Goal: Information Seeking & Learning: Learn about a topic

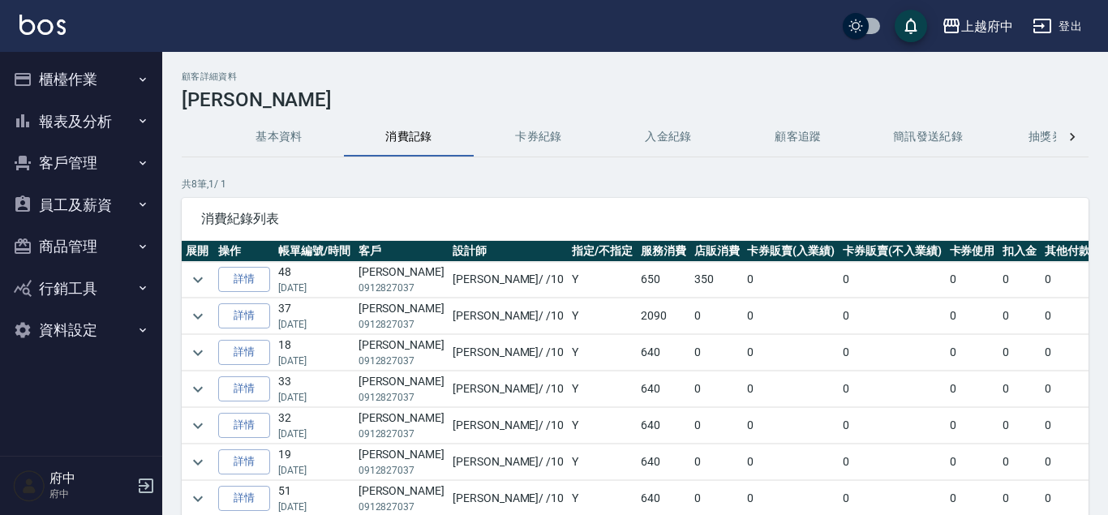
click at [92, 120] on button "報表及分析" at bounding box center [80, 122] width 149 height 42
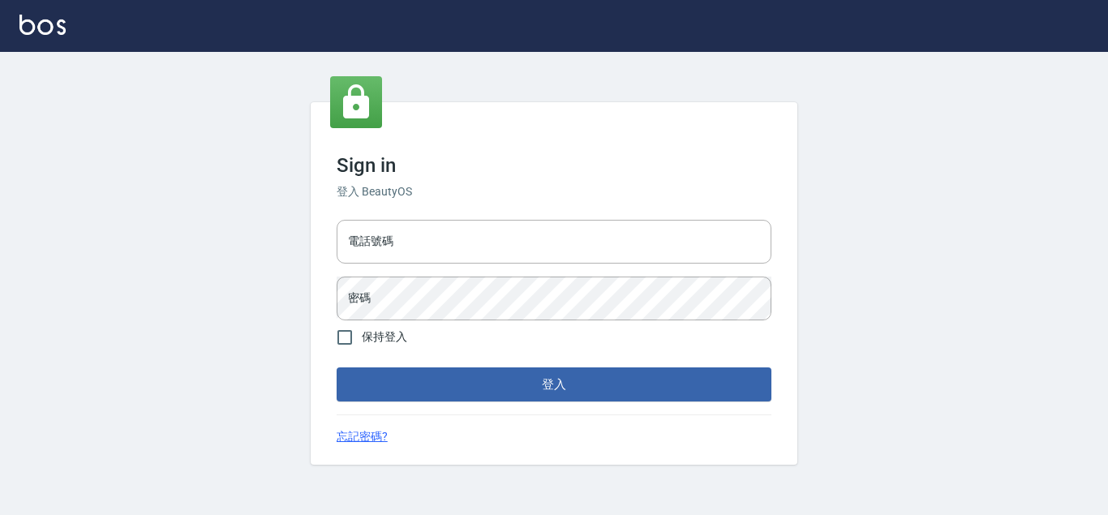
click at [431, 238] on input "電話號碼" at bounding box center [554, 242] width 435 height 44
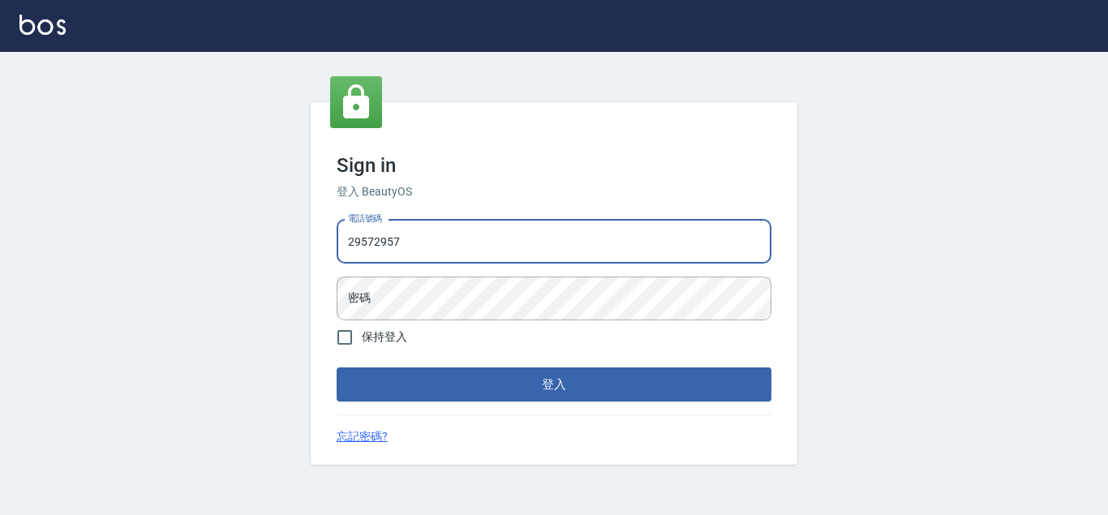
type input "29572957"
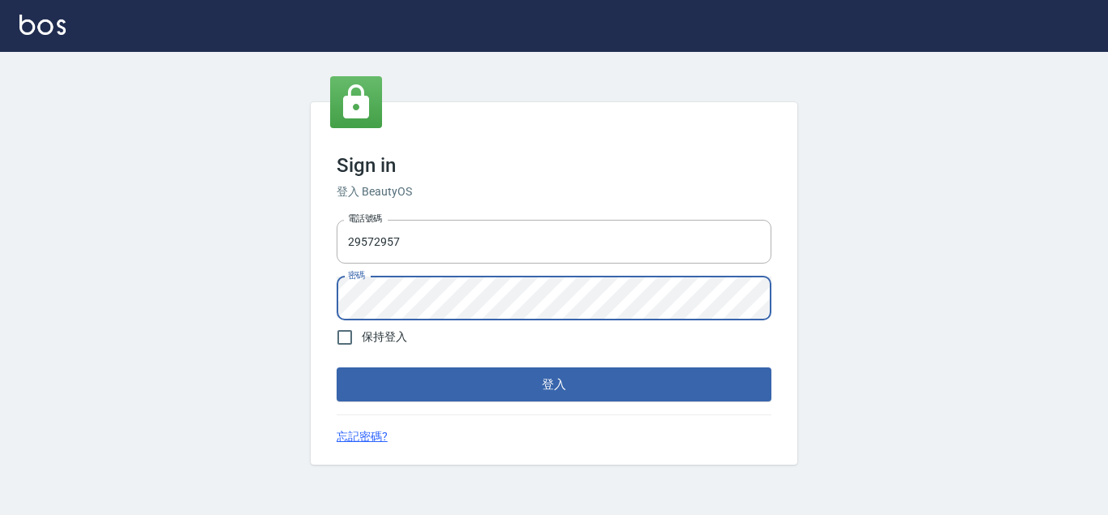
click at [337, 367] on button "登入" at bounding box center [554, 384] width 435 height 34
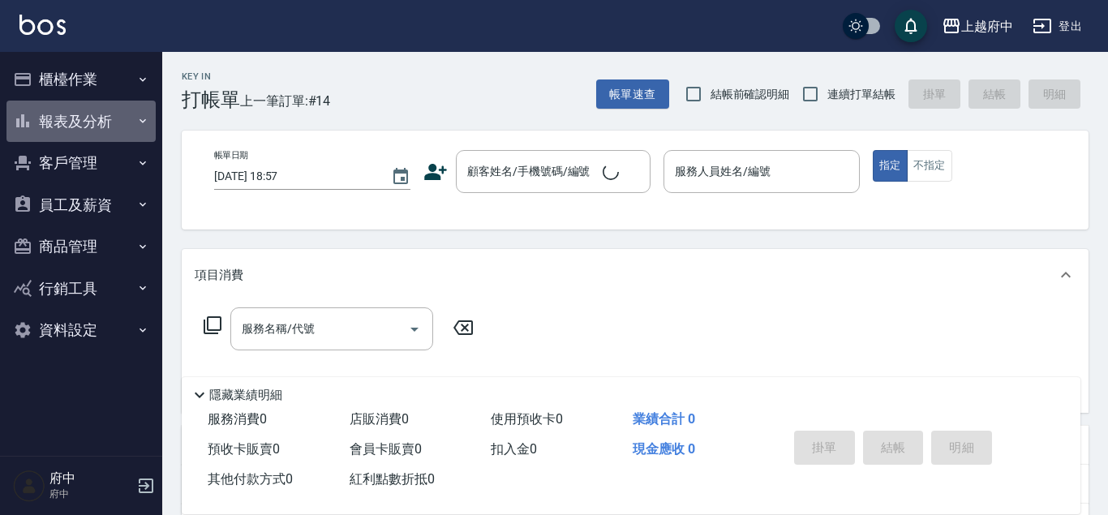
click at [92, 126] on button "報表及分析" at bounding box center [80, 122] width 149 height 42
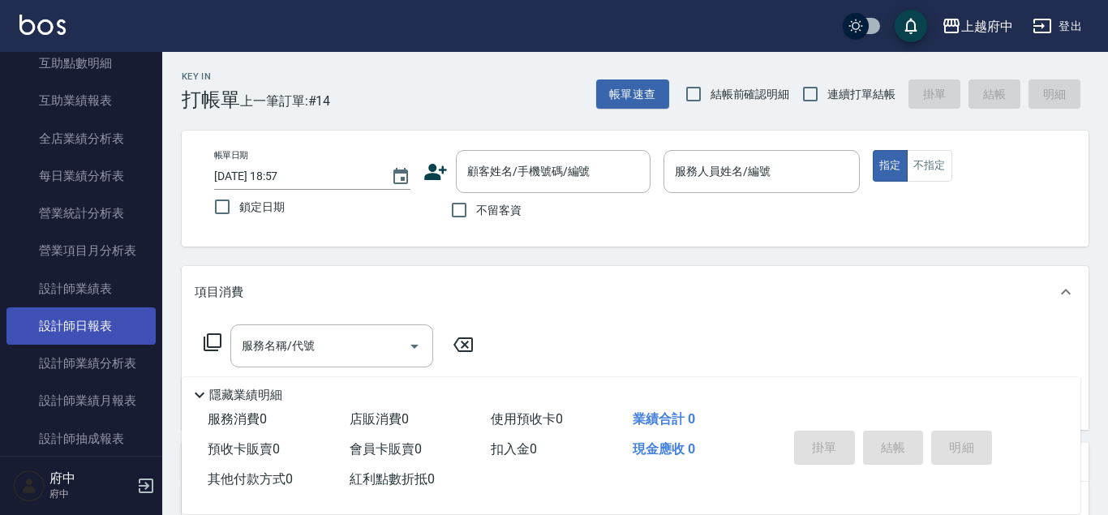
scroll to position [462, 0]
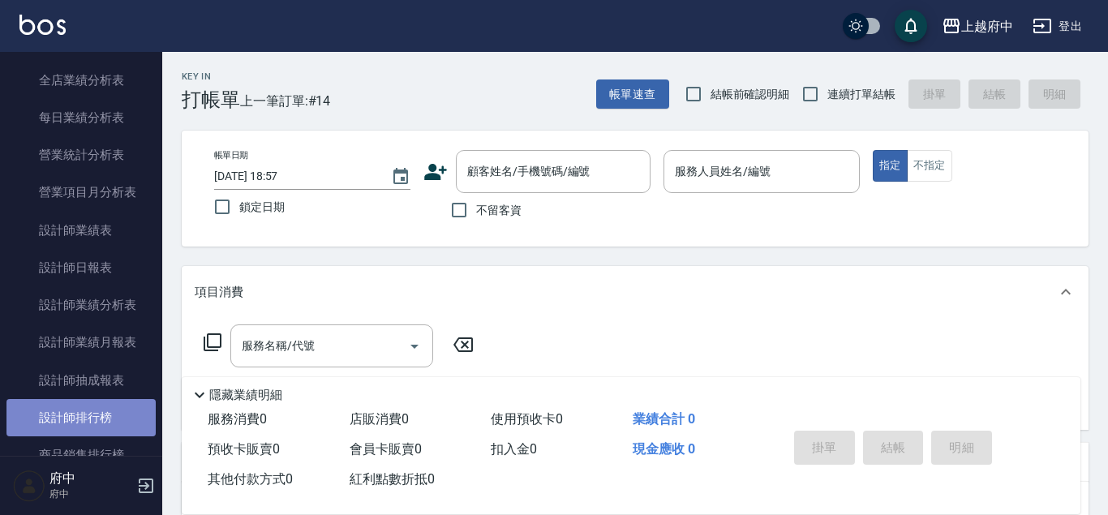
click at [95, 407] on link "設計師排行榜" at bounding box center [80, 417] width 149 height 37
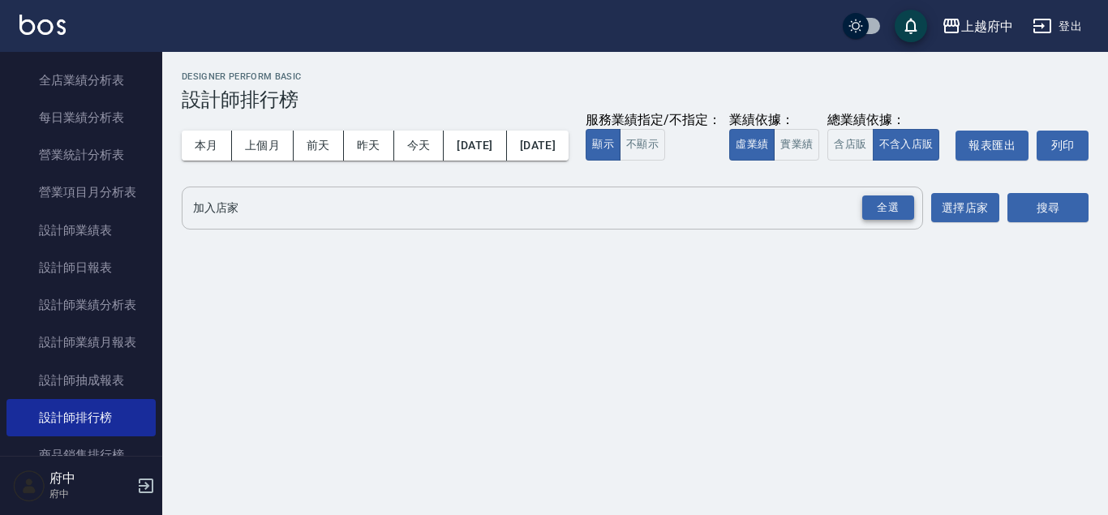
click at [905, 221] on div "全選" at bounding box center [888, 207] width 52 height 25
click at [1013, 224] on button "搜尋" at bounding box center [1047, 209] width 81 height 30
